Goal: Find specific page/section: Find specific page/section

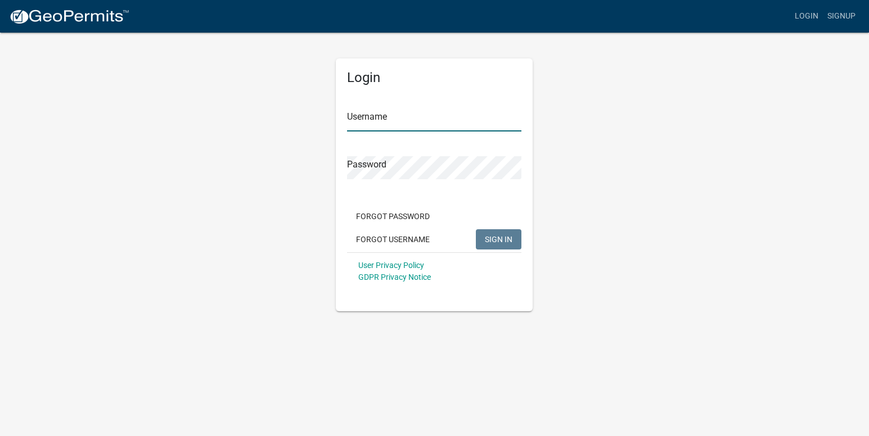
type input "[EMAIL_ADDRESS][DOMAIN_NAME]"
click at [518, 241] on button "SIGN IN" at bounding box center [499, 239] width 46 height 20
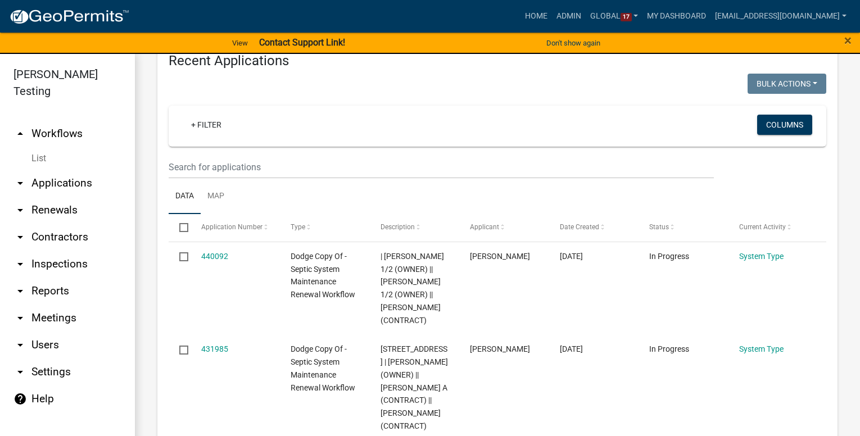
scroll to position [450, 0]
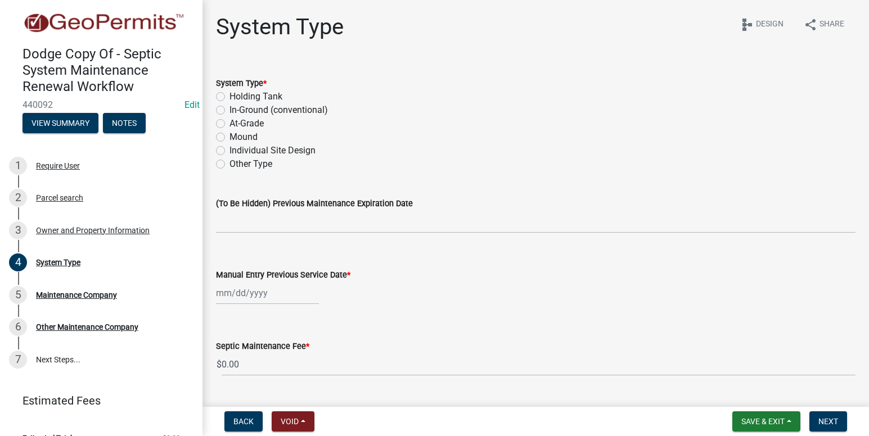
drag, startPoint x: 64, startPoint y: 109, endPoint x: 21, endPoint y: 105, distance: 42.4
click at [21, 105] on div "Dodge Copy Of - Septic System Maintenance Renewal Workflow 440092 Edit View Sum…" at bounding box center [101, 86] width 184 height 98
copy span "440092"
click at [64, 120] on button "View Summary" at bounding box center [60, 123] width 76 height 20
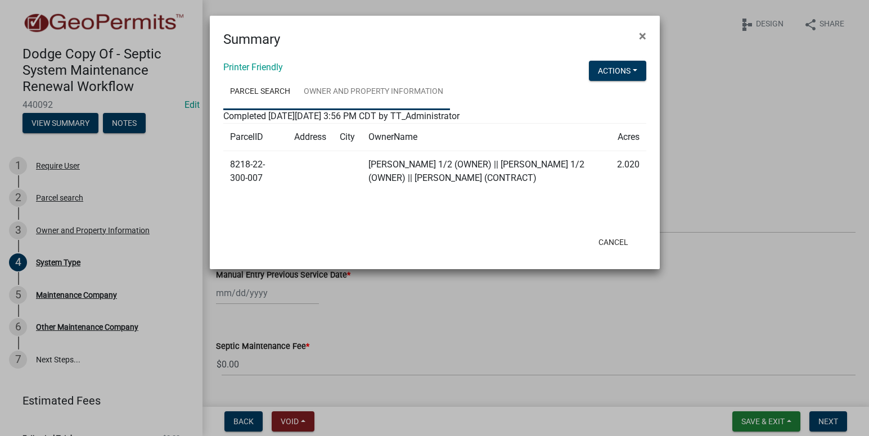
click at [357, 92] on link "Owner and Property Information" at bounding box center [373, 92] width 153 height 36
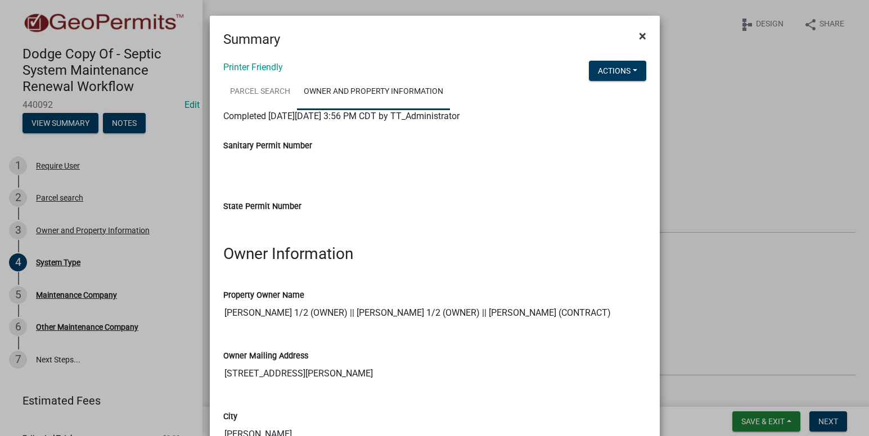
click at [639, 37] on span "×" at bounding box center [642, 36] width 7 height 16
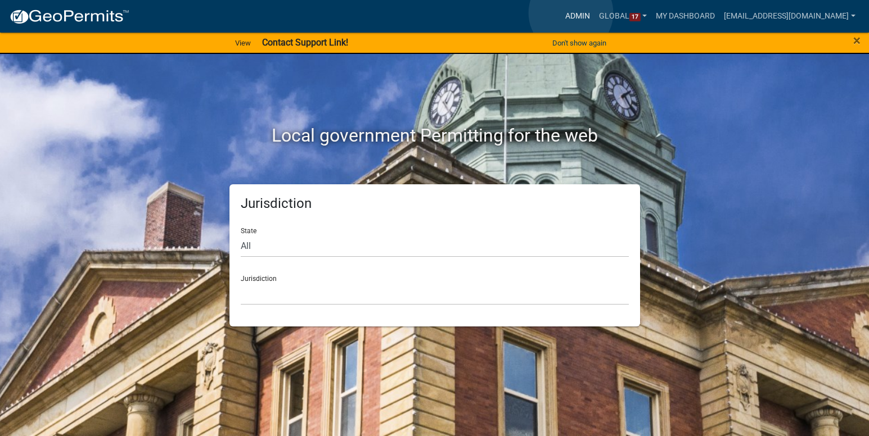
click at [571, 13] on link "Admin" at bounding box center [578, 16] width 34 height 21
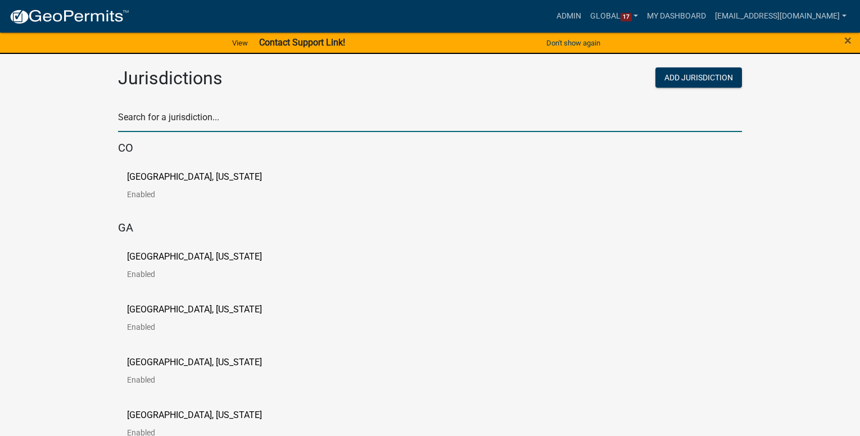
click at [197, 120] on input "text" at bounding box center [430, 120] width 624 height 23
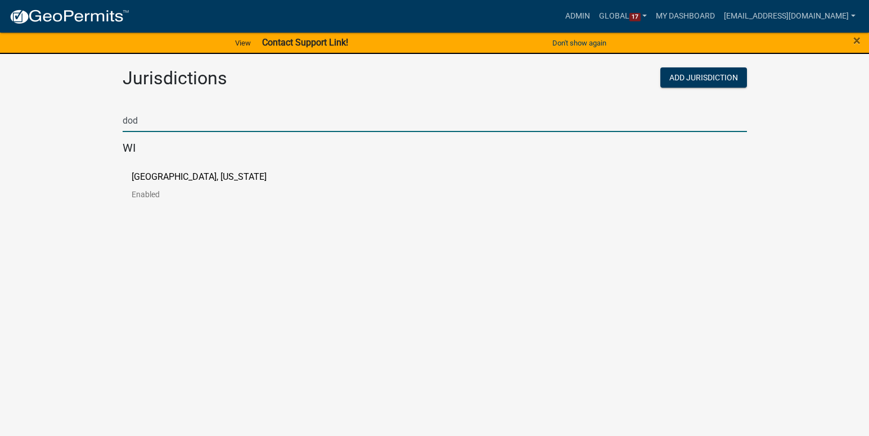
type input "dod"
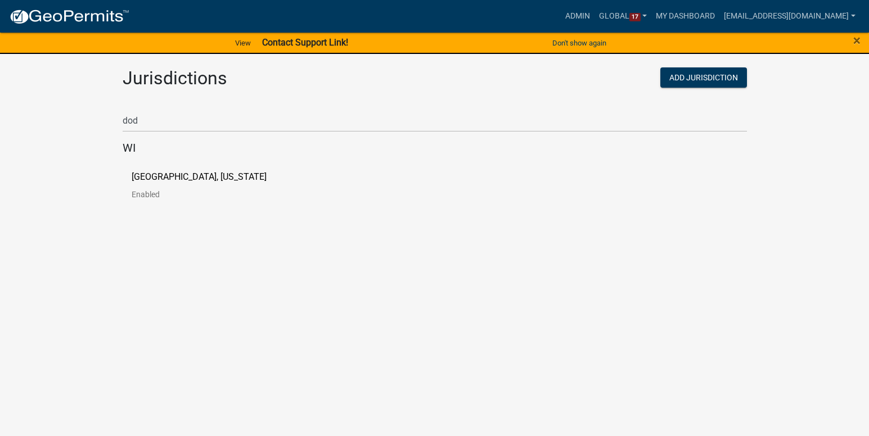
click at [201, 242] on body "Internet Explorer does NOT work with GeoPermits. Get a new browser for more sec…" at bounding box center [434, 218] width 869 height 436
click at [179, 181] on p "Dodge County, Wisconsin" at bounding box center [199, 177] width 135 height 9
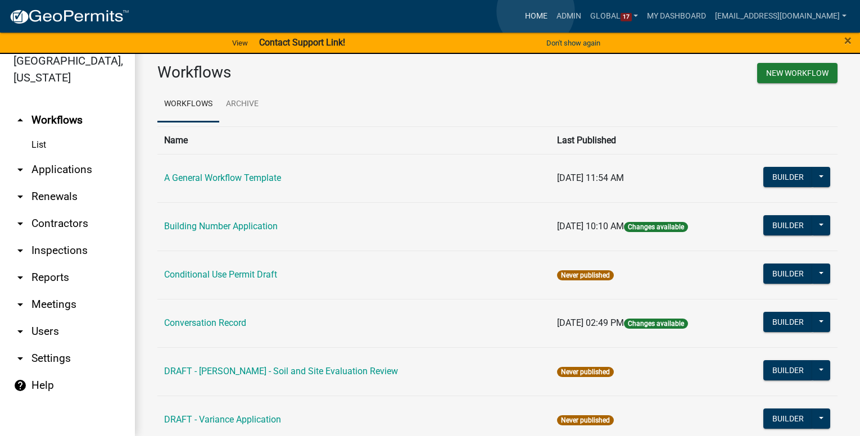
click at [536, 11] on link "Home" at bounding box center [536, 16] width 31 height 21
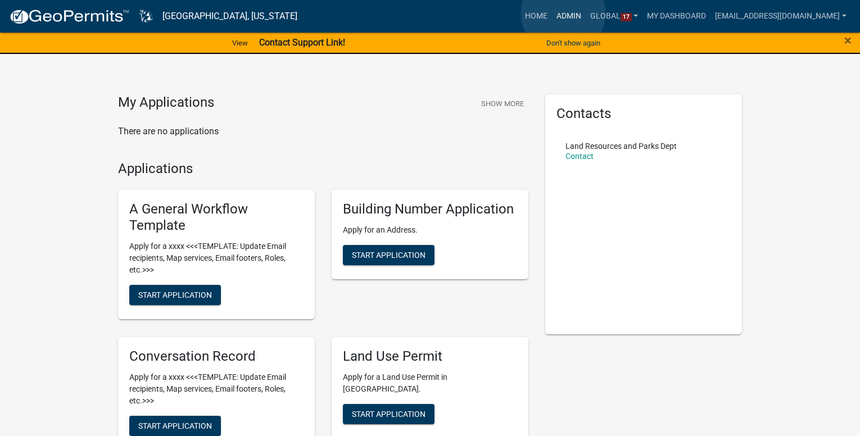
drag, startPoint x: 563, startPoint y: 13, endPoint x: 478, endPoint y: 31, distance: 87.3
click at [564, 13] on link "Admin" at bounding box center [569, 16] width 34 height 21
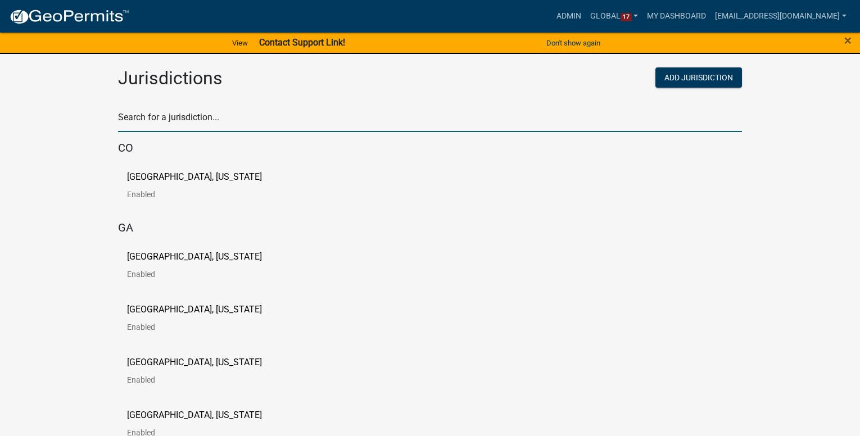
click at [130, 125] on input "text" at bounding box center [430, 120] width 624 height 23
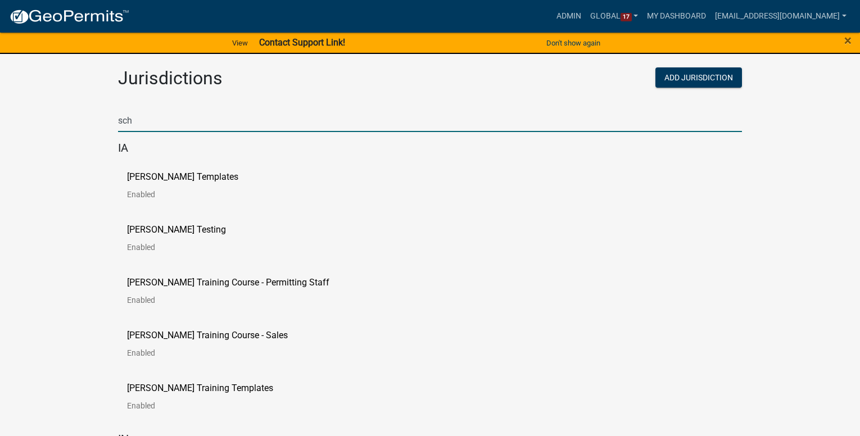
type input "sch"
click at [191, 224] on ul "Schneider Templates Enabled Schneider Testing Enabled Schneider Training Course…" at bounding box center [430, 295] width 624 height 273
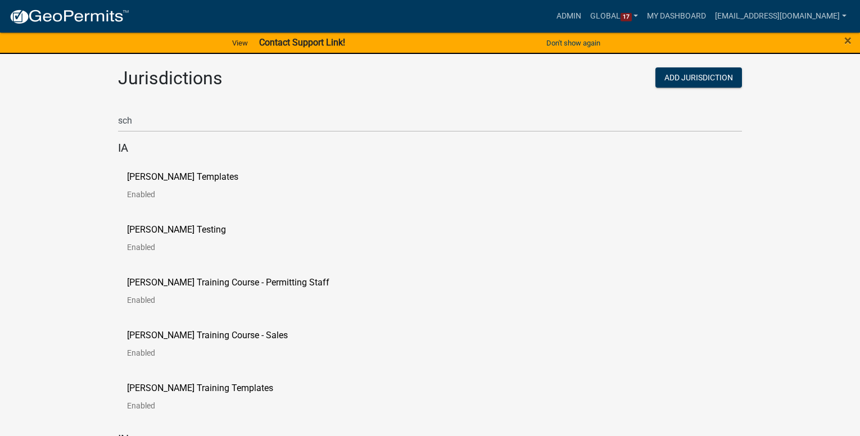
click at [157, 225] on p "Schneider Testing" at bounding box center [176, 229] width 99 height 9
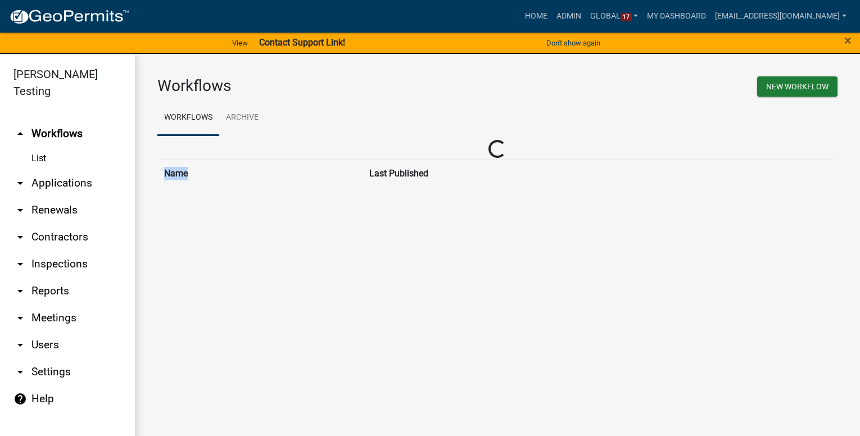
click at [157, 225] on main "Workflows New Workflow Workflows Archive Loading... Name Last Published Loading…" at bounding box center [497, 252] width 725 height 396
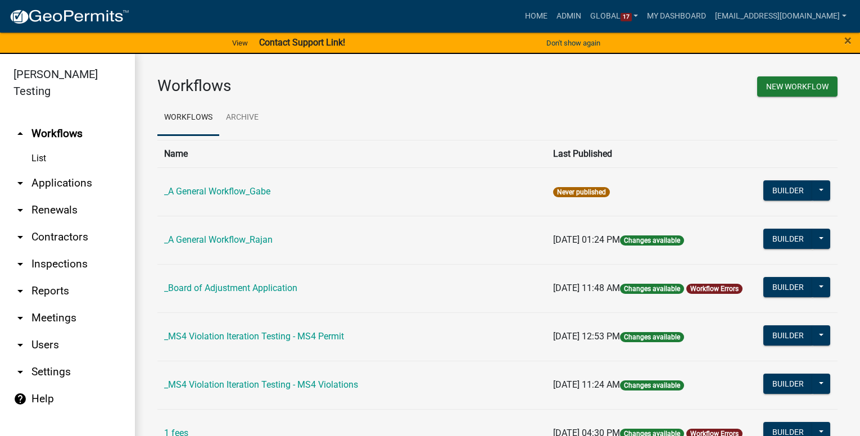
click at [401, 96] on div "Workflows" at bounding box center [323, 88] width 349 height 24
